Goal: Task Accomplishment & Management: Use online tool/utility

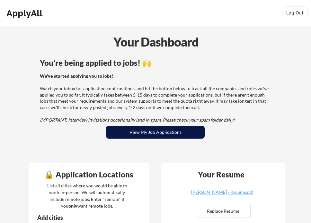
click at [153, 128] on button "View My Job Applications" at bounding box center [155, 132] width 99 height 13
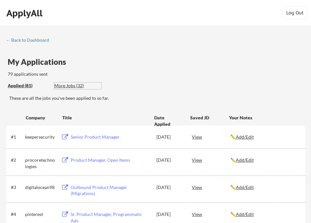
click at [79, 82] on div "More Jobs (32)" at bounding box center [77, 85] width 47 height 6
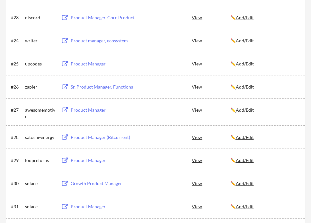
scroll to position [706, 0]
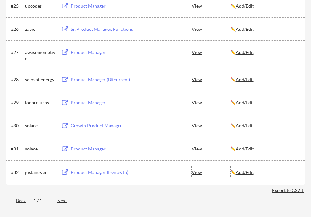
click at [199, 171] on div "View" at bounding box center [211, 172] width 38 height 12
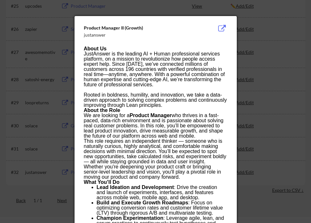
click at [224, 25] on button at bounding box center [222, 29] width 10 height 8
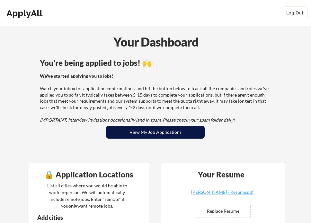
click at [149, 130] on button "View My Job Applications" at bounding box center [155, 132] width 99 height 13
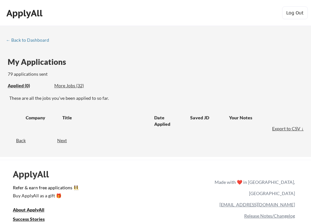
click at [69, 81] on div "Applied (0) More Jobs (32)" at bounding box center [55, 85] width 94 height 13
click at [70, 87] on div "More Jobs (32)" at bounding box center [77, 85] width 47 height 6
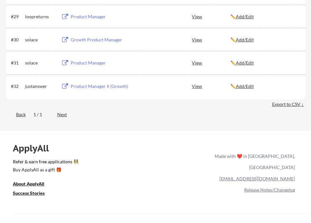
scroll to position [770, 0]
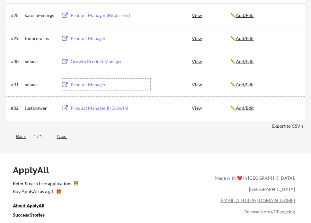
drag, startPoint x: 83, startPoint y: 83, endPoint x: 71, endPoint y: 129, distance: 47.8
click at [63, 84] on button at bounding box center [65, 85] width 8 height 6
click at [64, 60] on button at bounding box center [65, 62] width 8 height 6
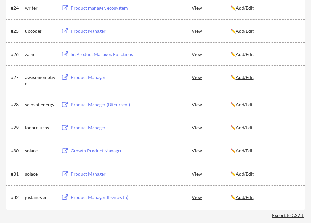
scroll to position [674, 0]
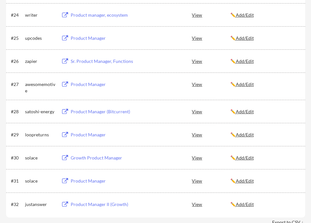
click at [73, 36] on div "Product Manager" at bounding box center [111, 38] width 80 height 6
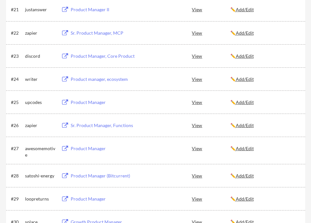
click at [64, 33] on button at bounding box center [65, 33] width 8 height 6
click at [66, 11] on button at bounding box center [65, 10] width 8 height 6
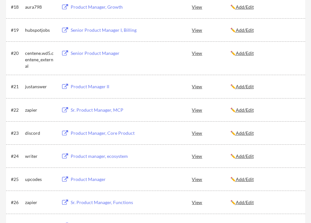
scroll to position [514, 0]
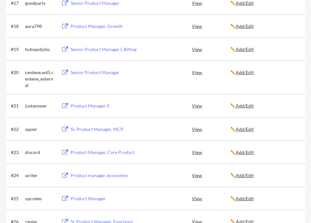
click at [65, 72] on button at bounding box center [65, 73] width 8 height 6
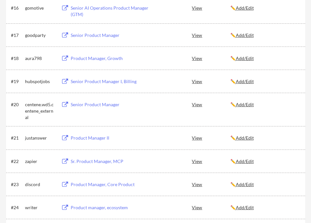
click at [76, 58] on div "Product Manager, Growth" at bounding box center [111, 58] width 80 height 6
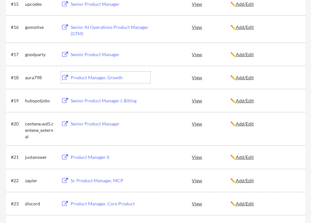
scroll to position [449, 0]
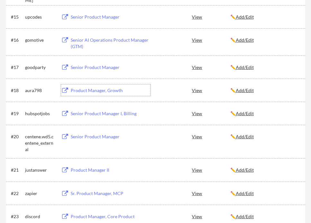
click at [66, 39] on button at bounding box center [65, 40] width 8 height 6
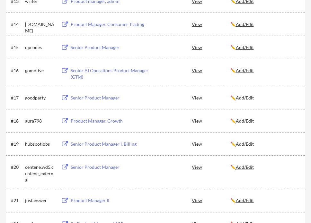
scroll to position [385, 0]
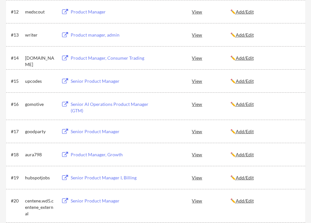
click at [74, 57] on div "Product Manager, Consumer Trading" at bounding box center [111, 58] width 80 height 6
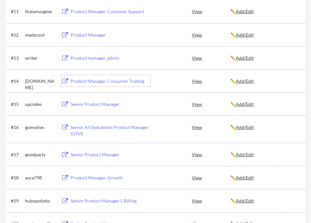
scroll to position [353, 0]
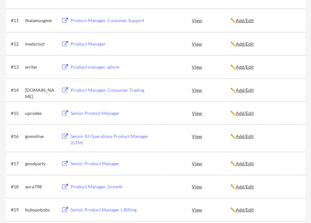
click at [65, 65] on button at bounding box center [65, 67] width 8 height 6
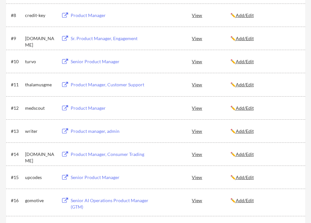
scroll to position [289, 0]
click at [65, 83] on button at bounding box center [65, 85] width 8 height 6
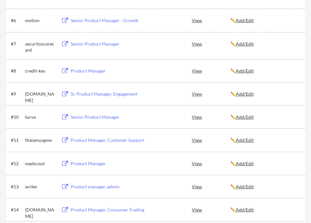
scroll to position [225, 0]
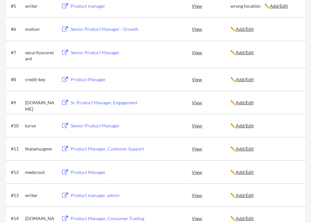
click at [73, 82] on div "Product Manager" at bounding box center [111, 79] width 80 height 6
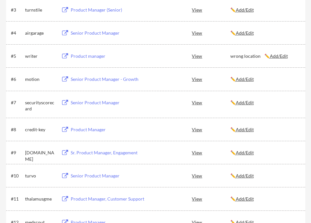
scroll to position [160, 0]
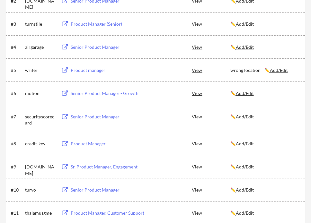
click at [67, 96] on button at bounding box center [65, 94] width 8 height 6
click at [76, 47] on div "Senior Product Manager" at bounding box center [111, 47] width 80 height 6
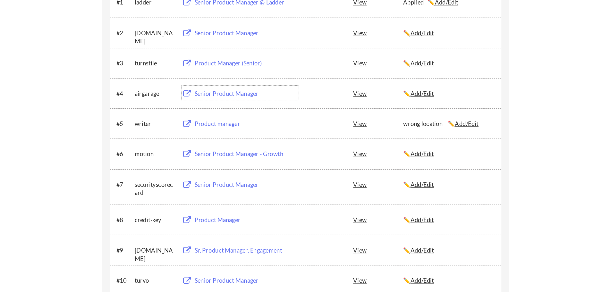
scroll to position [96, 0]
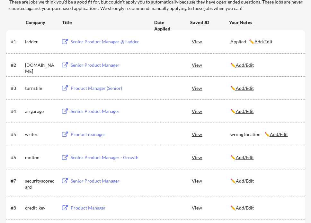
click at [77, 91] on div "Product Manager (Senior)" at bounding box center [111, 88] width 80 height 6
click at [86, 64] on div "Senior Product Manager" at bounding box center [111, 65] width 80 height 6
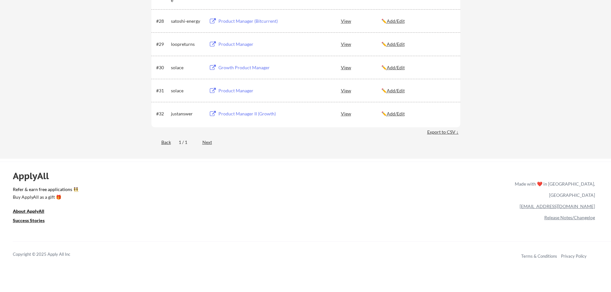
scroll to position [802, 0]
